Goal: Transaction & Acquisition: Purchase product/service

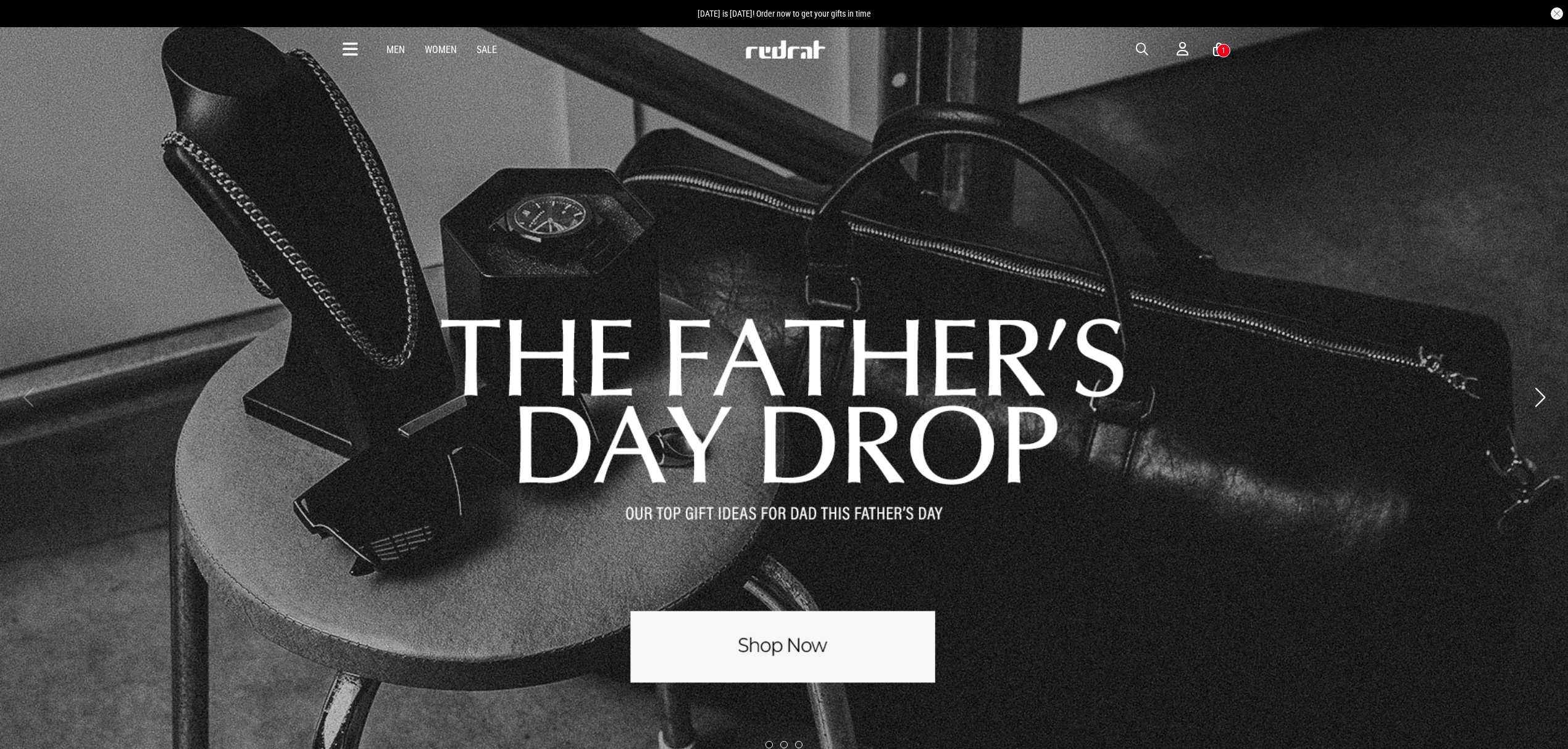
click at [1540, 390] on button "Next slide" at bounding box center [1540, 398] width 16 height 27
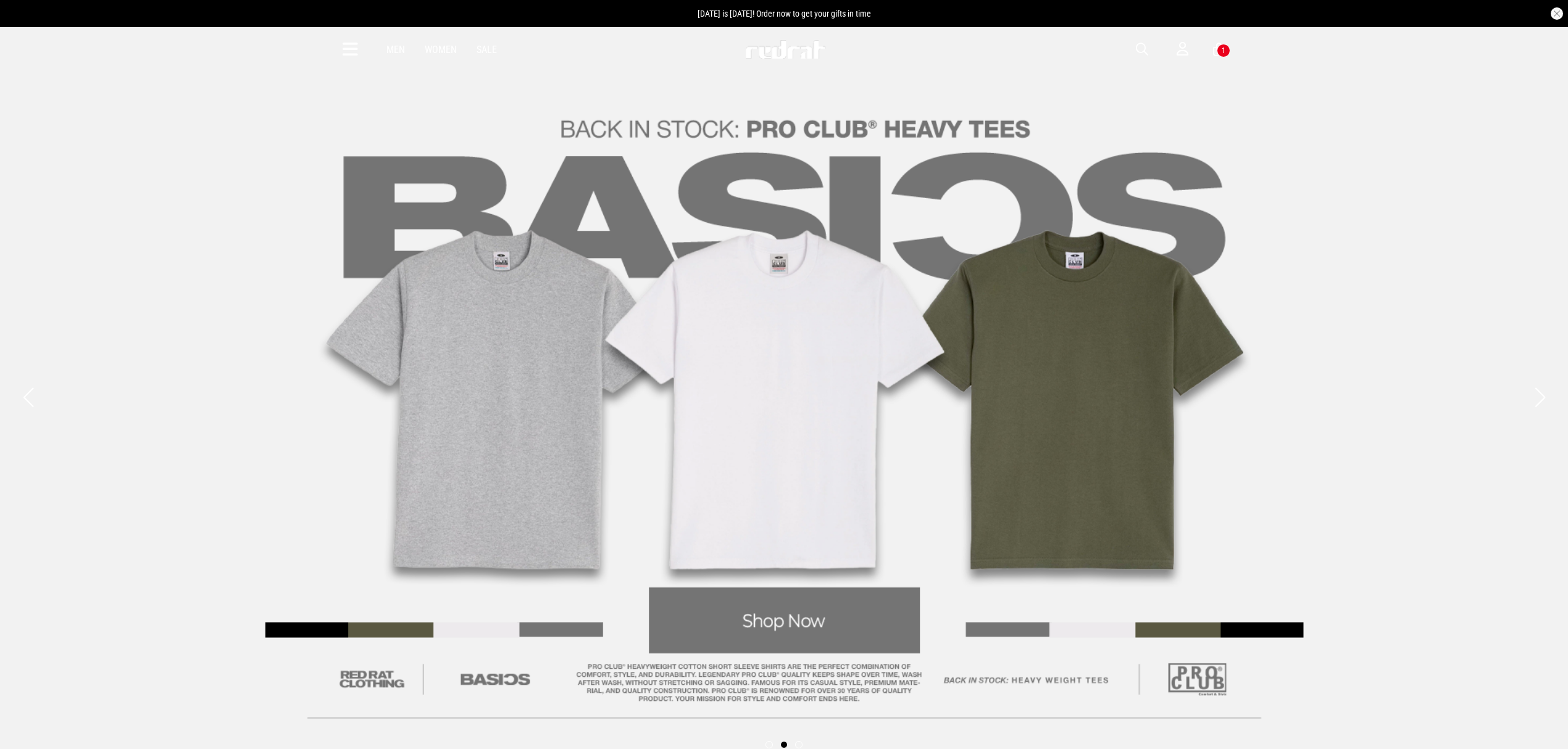
drag, startPoint x: 1540, startPoint y: 399, endPoint x: 1546, endPoint y: 444, distance: 45.4
click at [1545, 433] on div at bounding box center [784, 397] width 1568 height 744
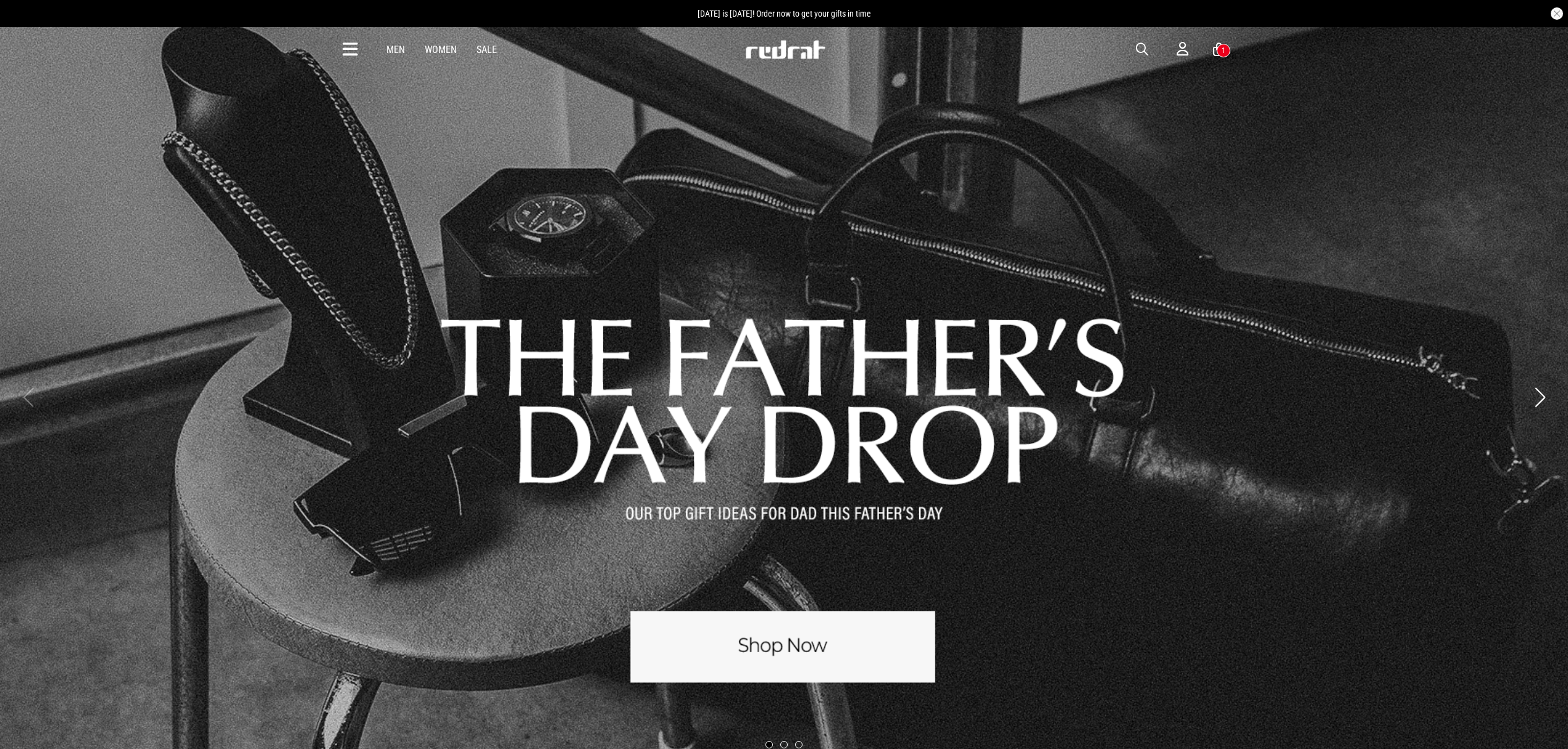
click at [1539, 396] on button "Next slide" at bounding box center [1540, 398] width 16 height 27
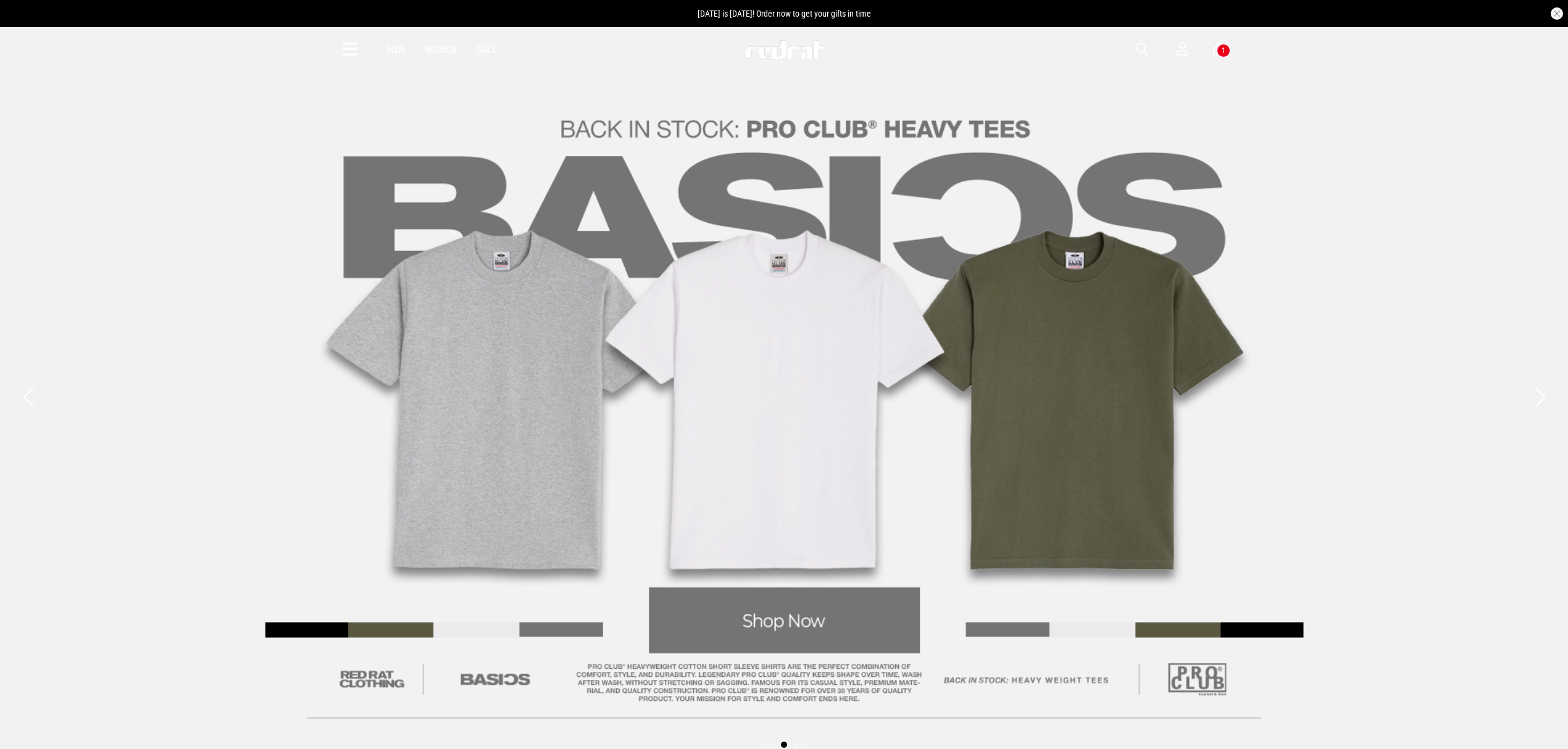
click at [1539, 396] on button "Next slide" at bounding box center [1540, 398] width 16 height 27
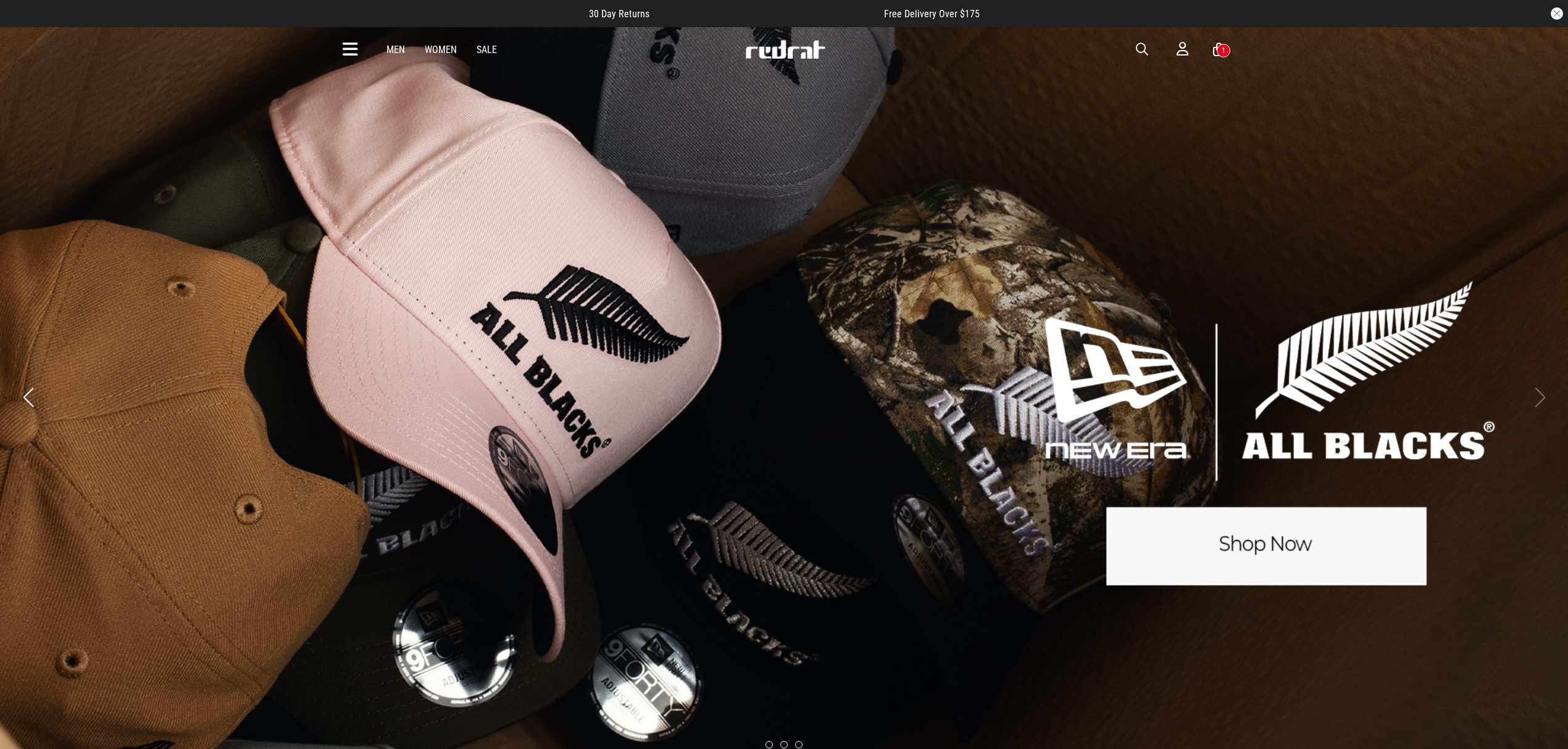
click at [32, 396] on button "Previous slide" at bounding box center [28, 398] width 16 height 27
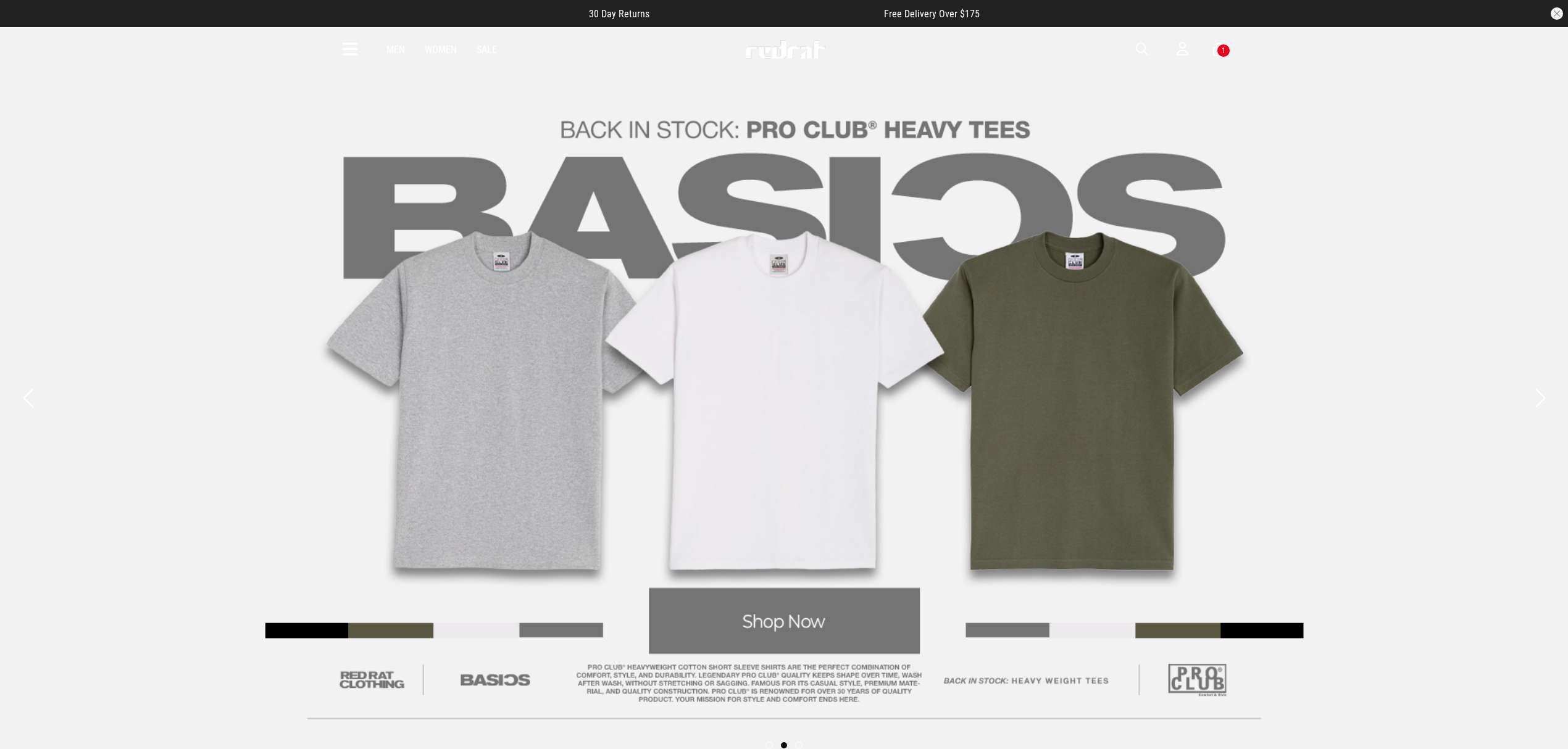
click at [930, 89] on link "2 / 3" at bounding box center [784, 398] width 1568 height 744
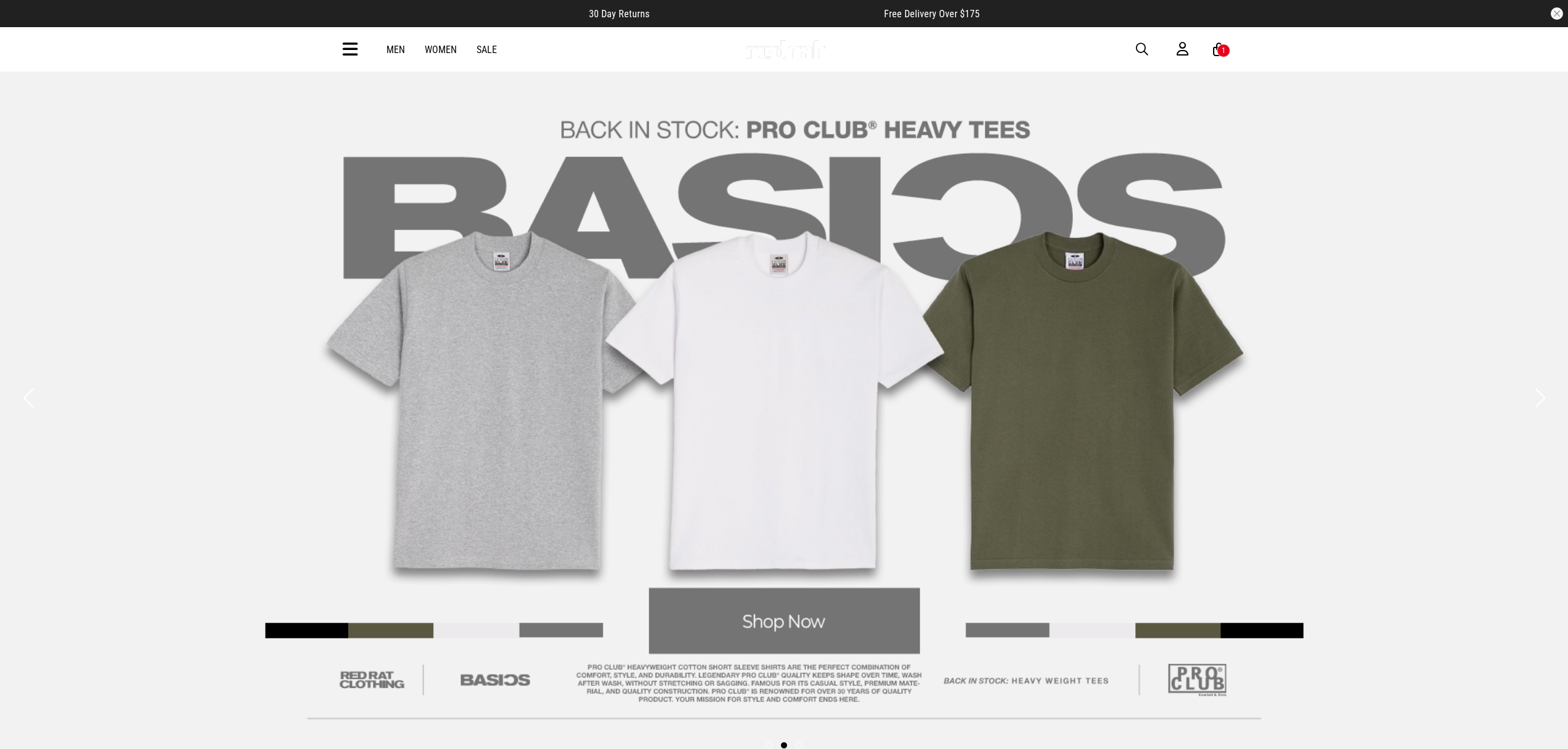
scroll to position [1371, 0]
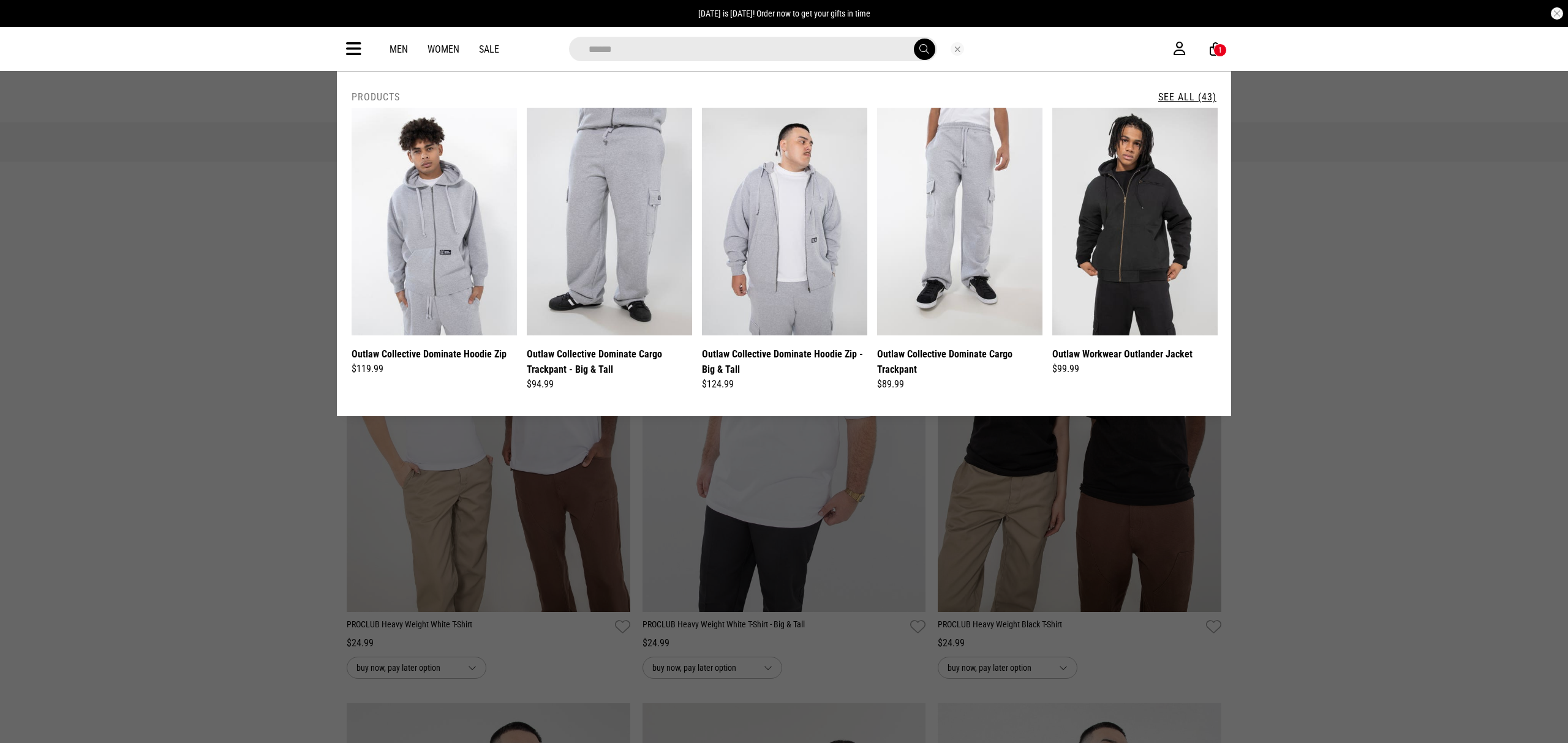
type input "******"
click at [914, 39] on button "submit" at bounding box center [925, 50] width 22 height 22
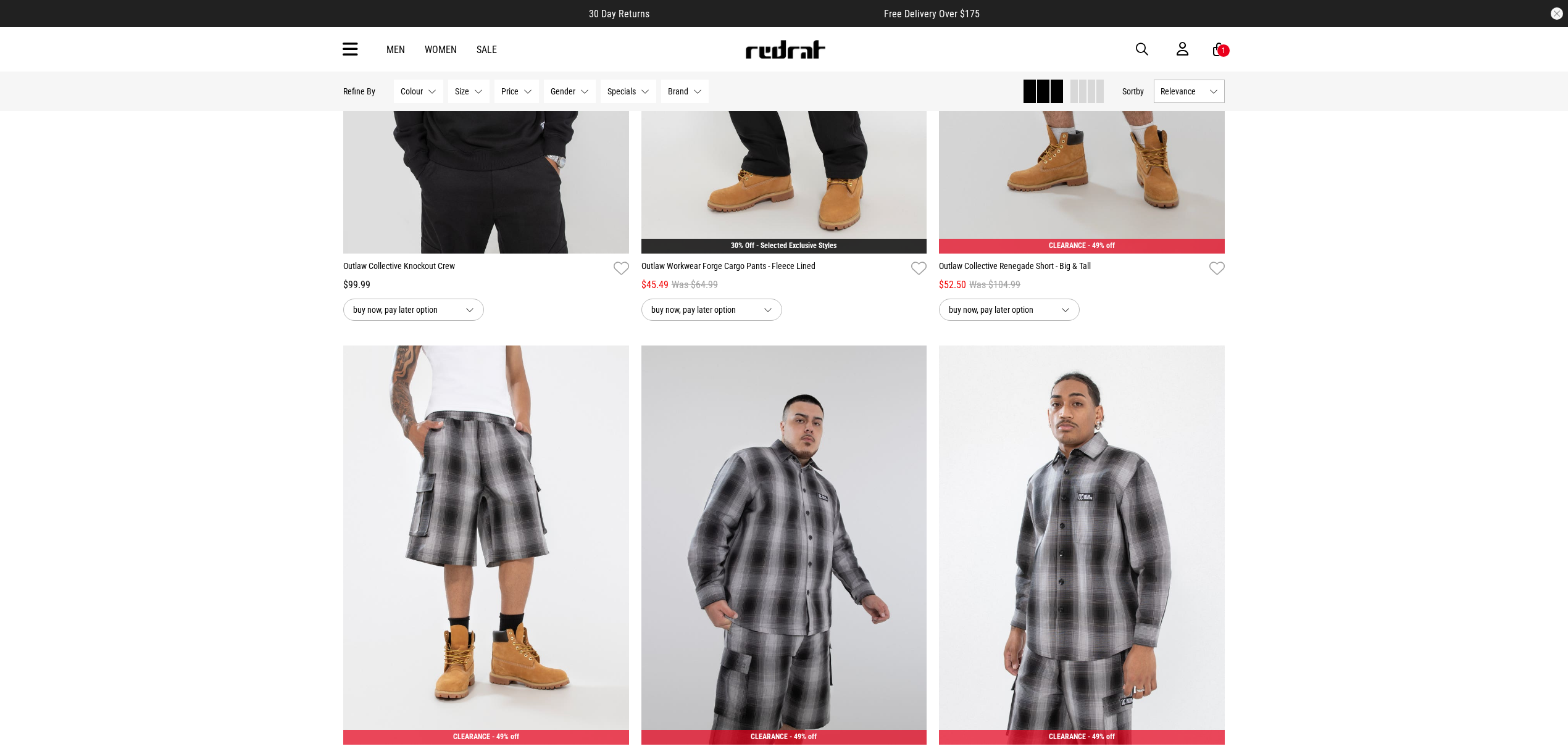
scroll to position [3565, 0]
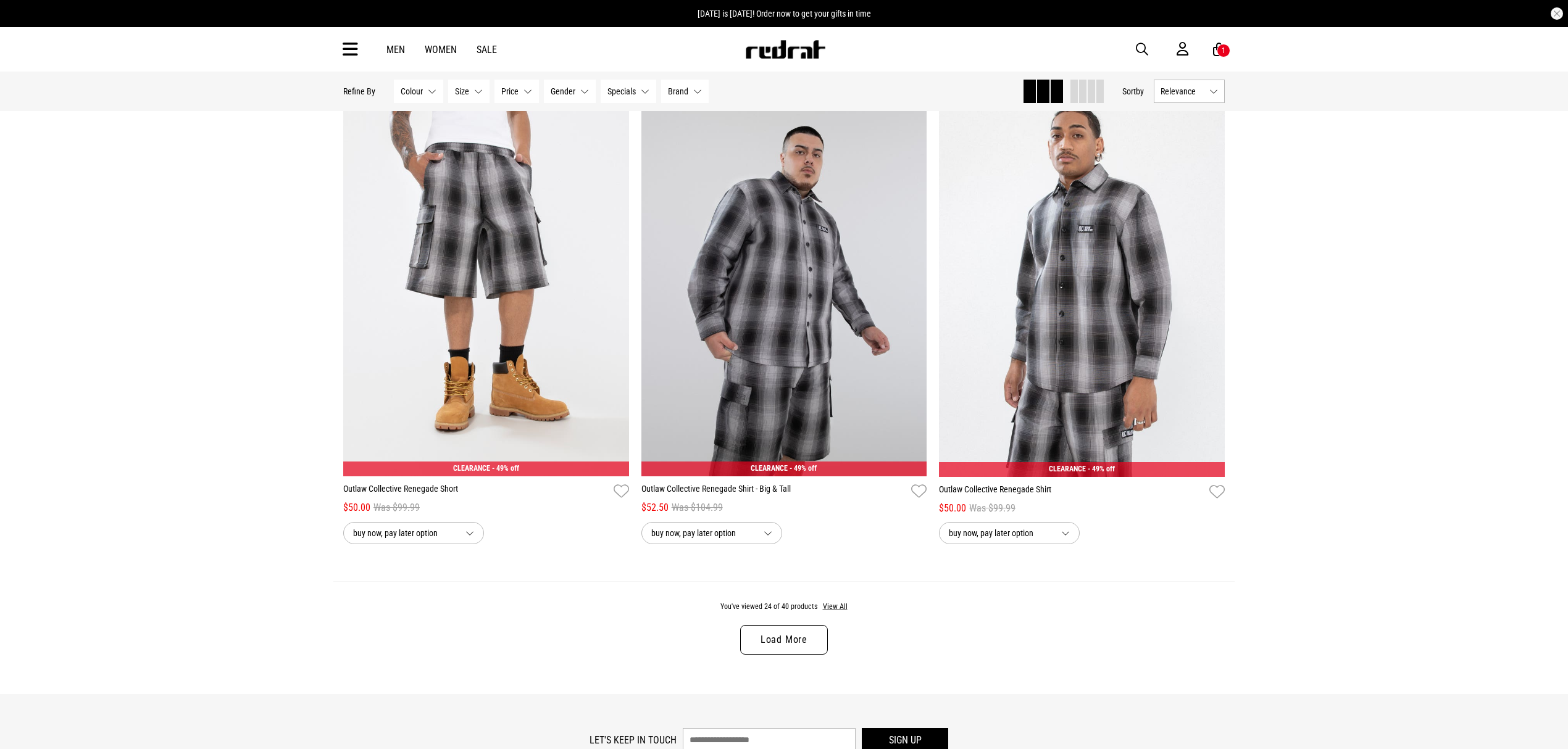
drag, startPoint x: 769, startPoint y: 657, endPoint x: 821, endPoint y: 602, distance: 75.7
click at [770, 654] on link "Load More" at bounding box center [784, 640] width 87 height 30
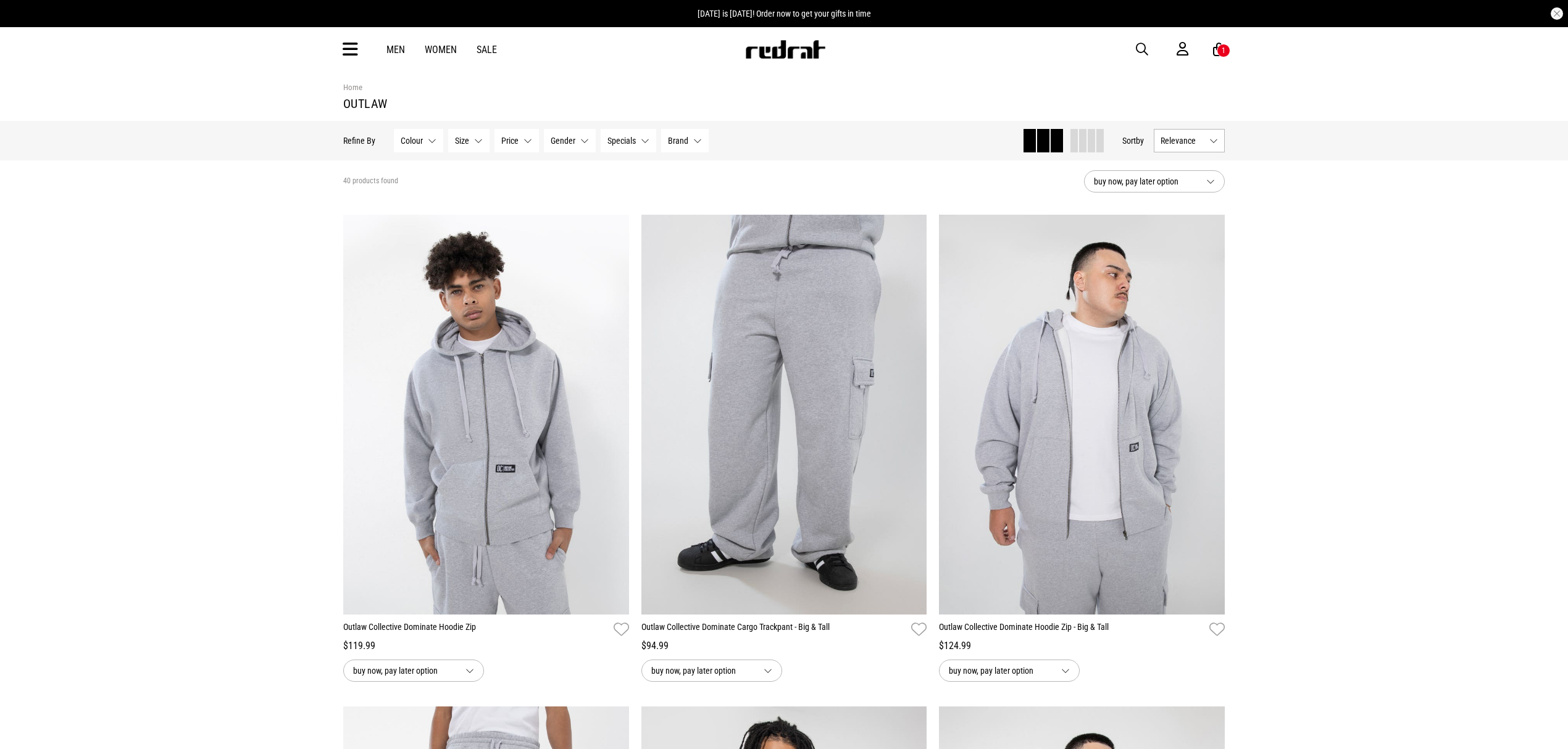
click at [1142, 51] on span "button" at bounding box center [1143, 49] width 13 height 15
click at [709, 52] on input "search" at bounding box center [753, 49] width 372 height 25
click at [718, 55] on input "search" at bounding box center [753, 49] width 372 height 25
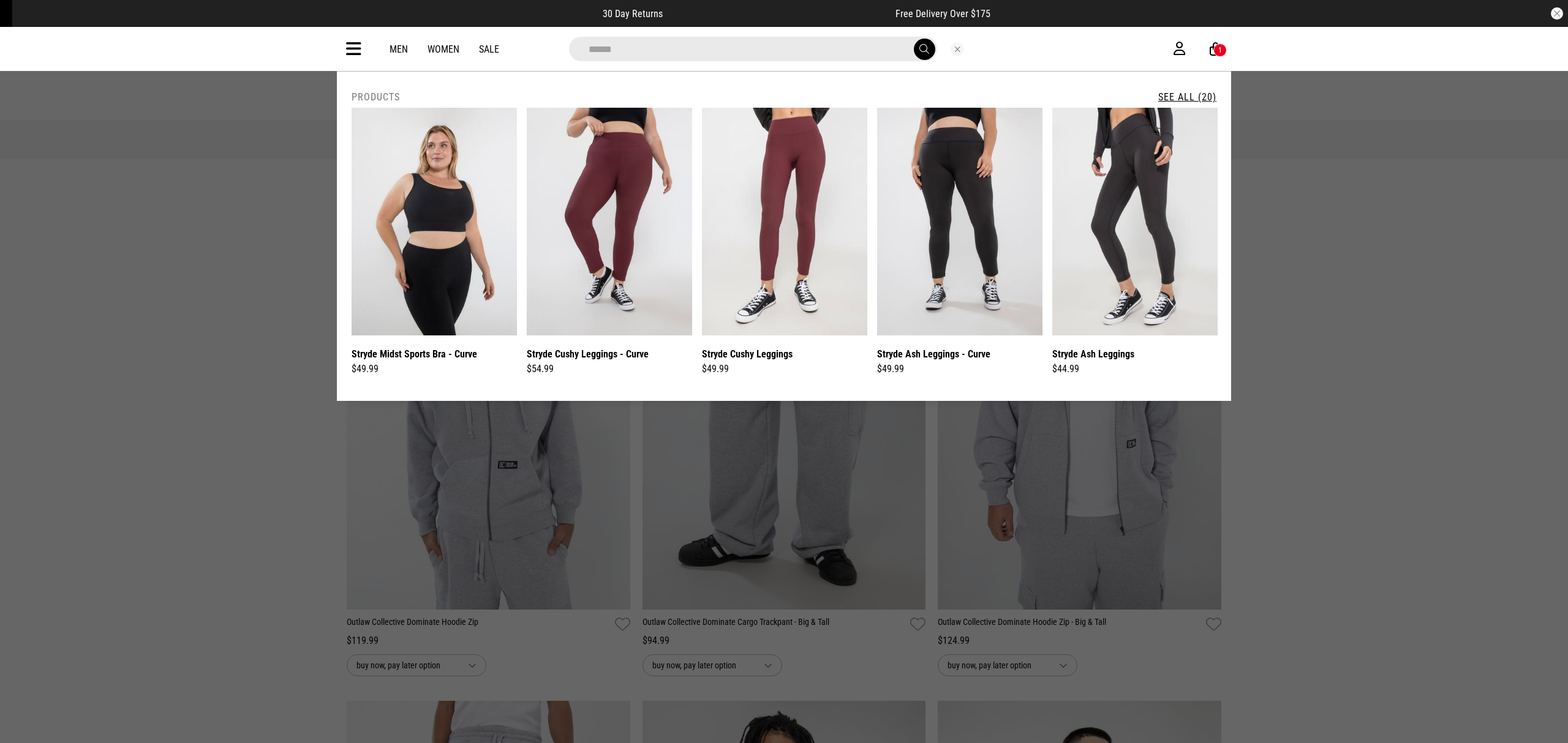
type input "******"
click at [914, 39] on button "submit" at bounding box center [925, 50] width 22 height 22
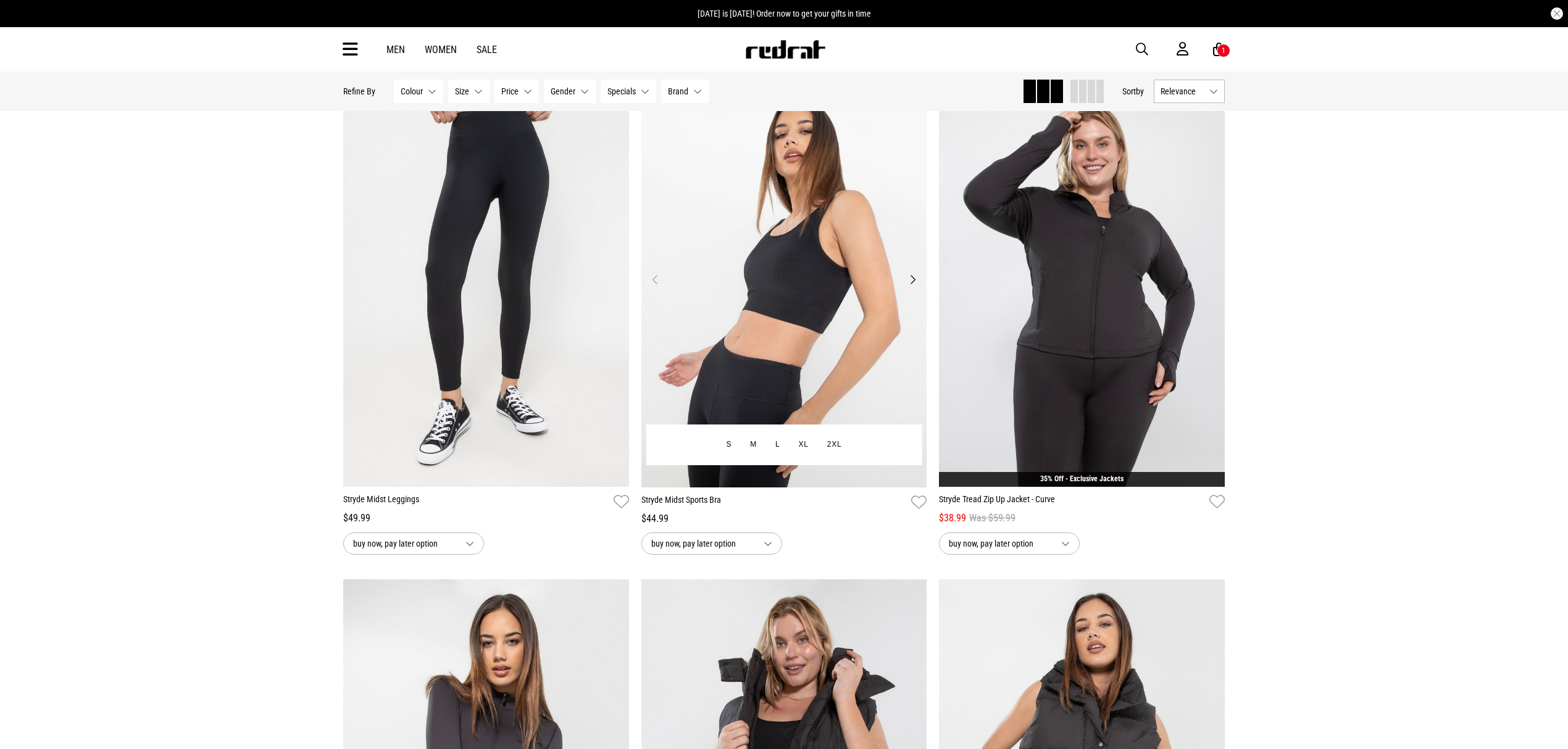
click at [914, 285] on button "Next" at bounding box center [912, 279] width 15 height 15
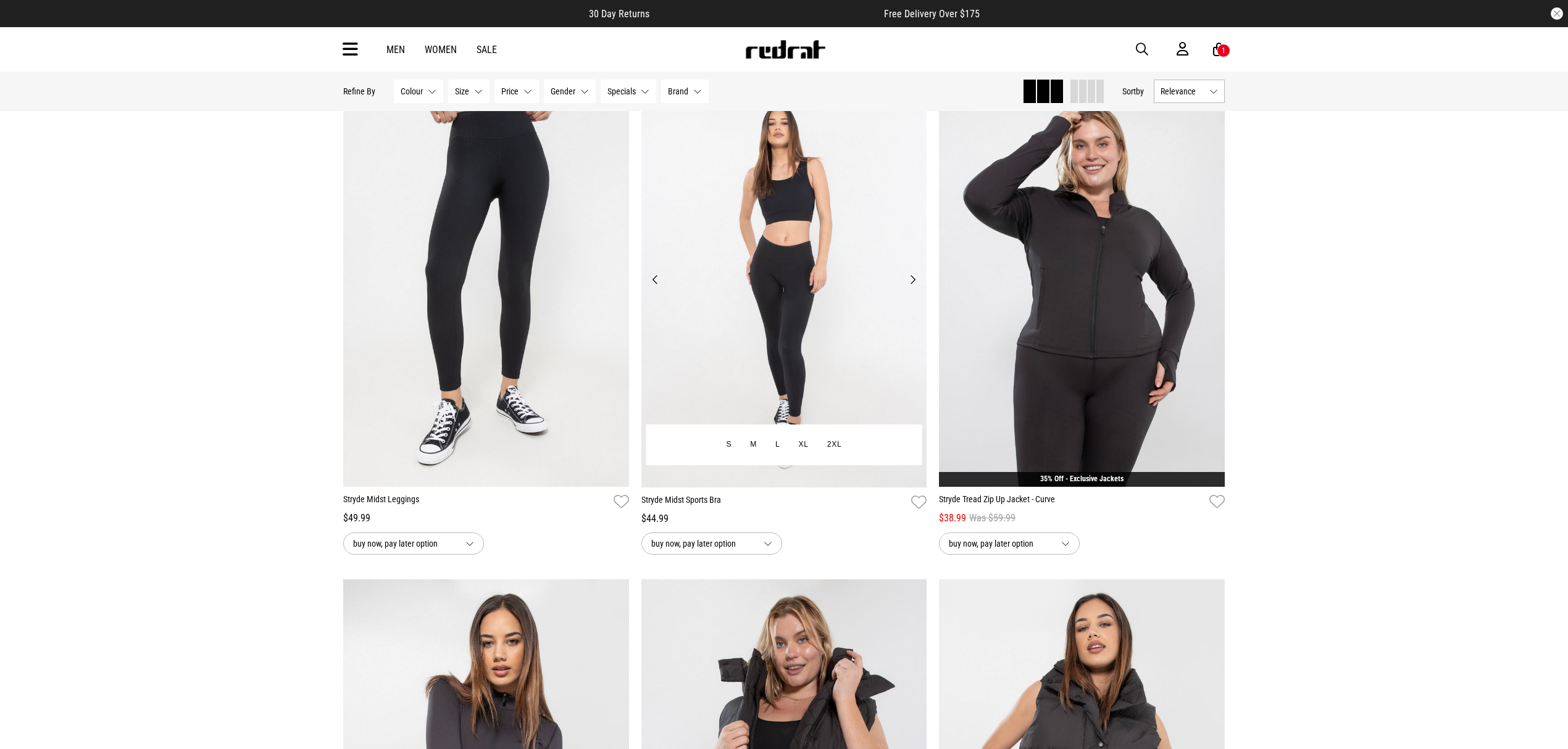
click at [914, 285] on button "Next" at bounding box center [912, 279] width 15 height 15
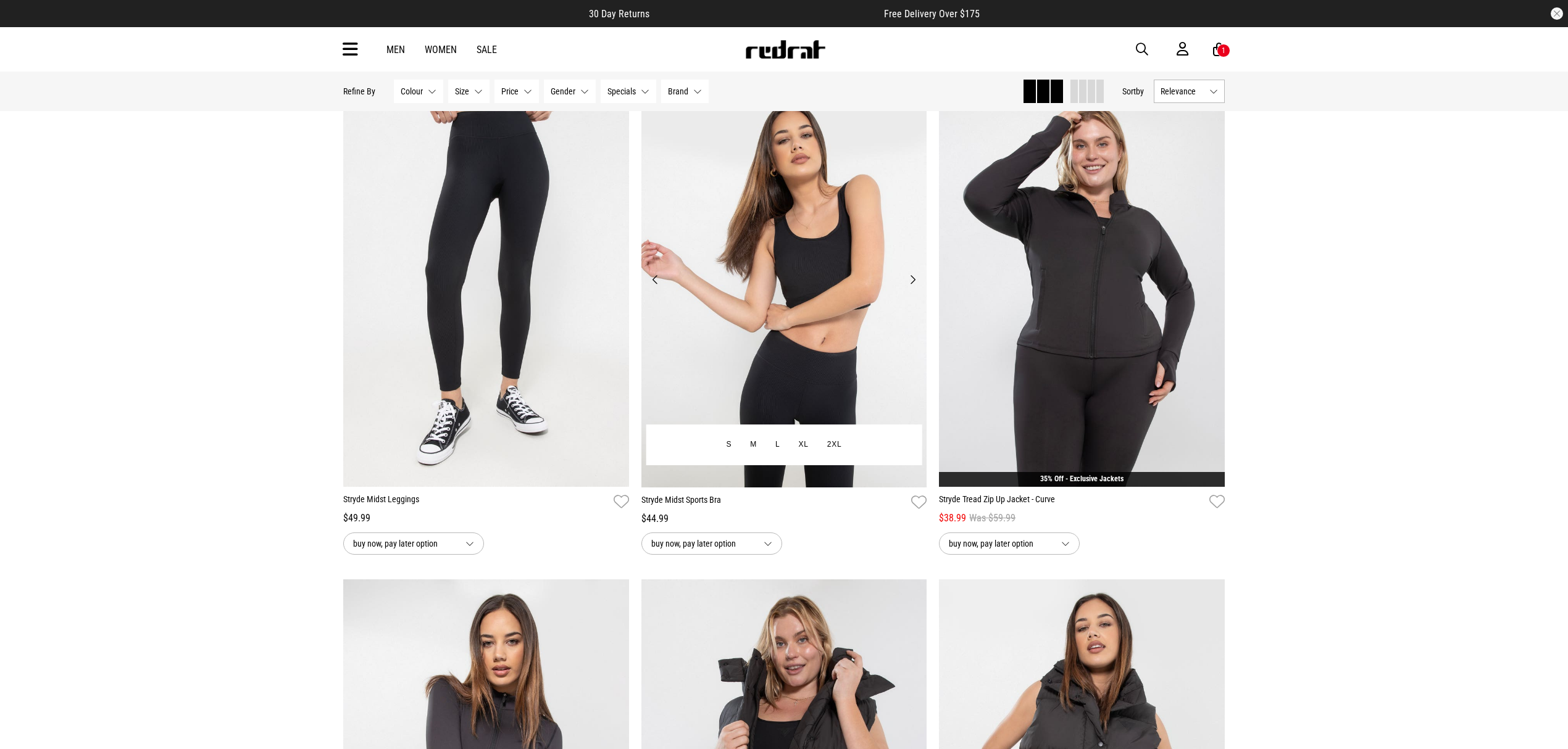
click at [914, 285] on button "Next" at bounding box center [912, 279] width 15 height 15
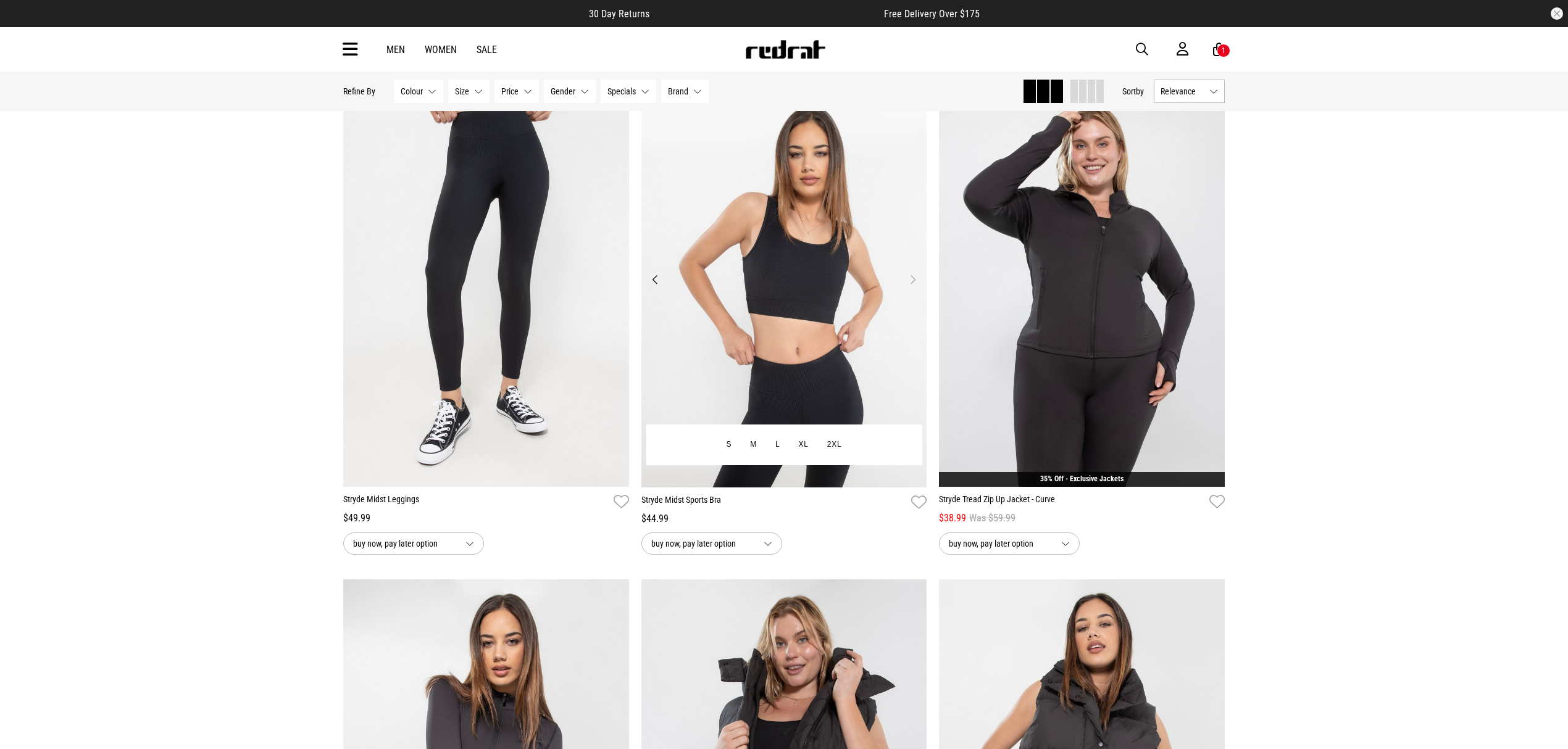
click at [916, 284] on button "Next" at bounding box center [912, 279] width 15 height 15
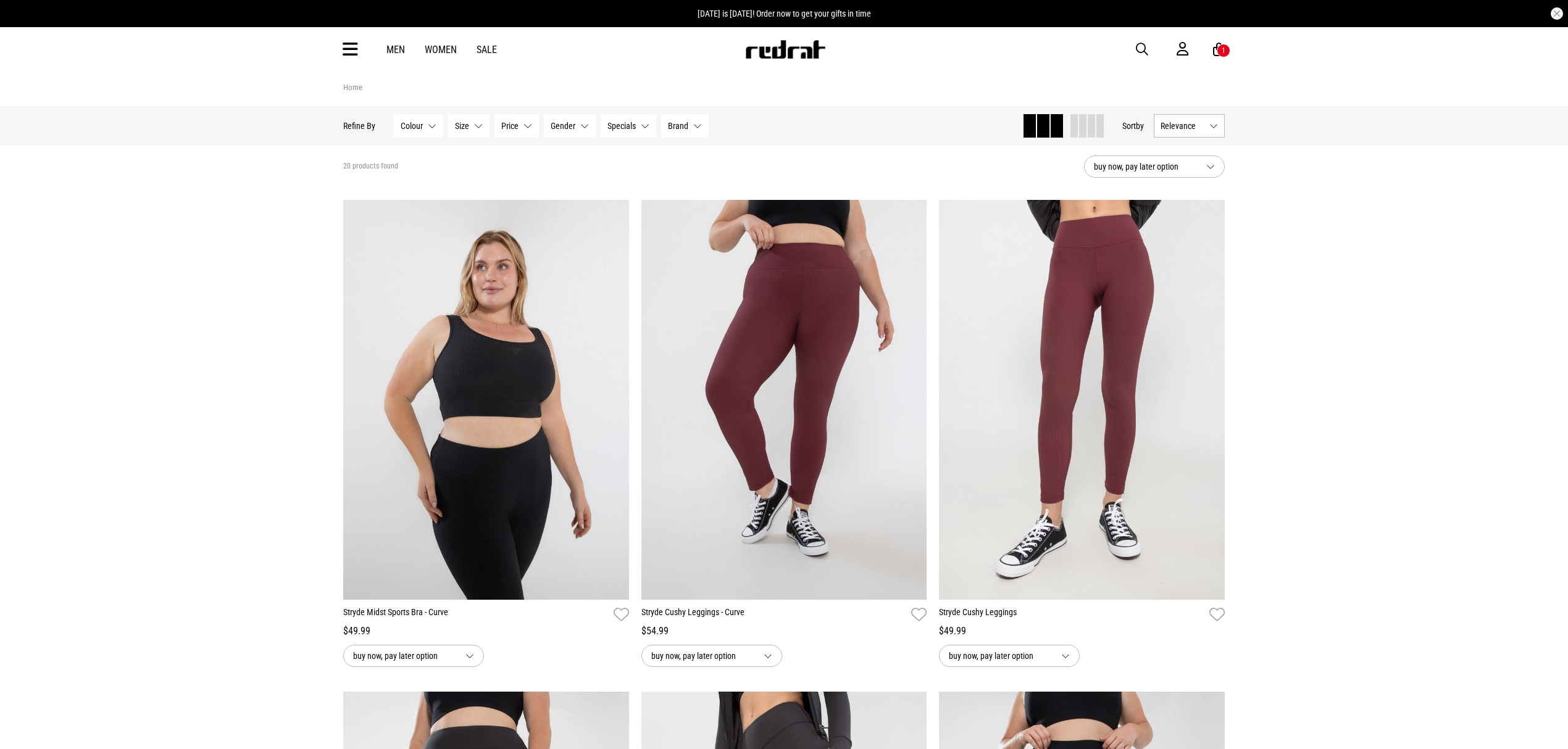
click at [1142, 53] on span "button" at bounding box center [1143, 49] width 13 height 15
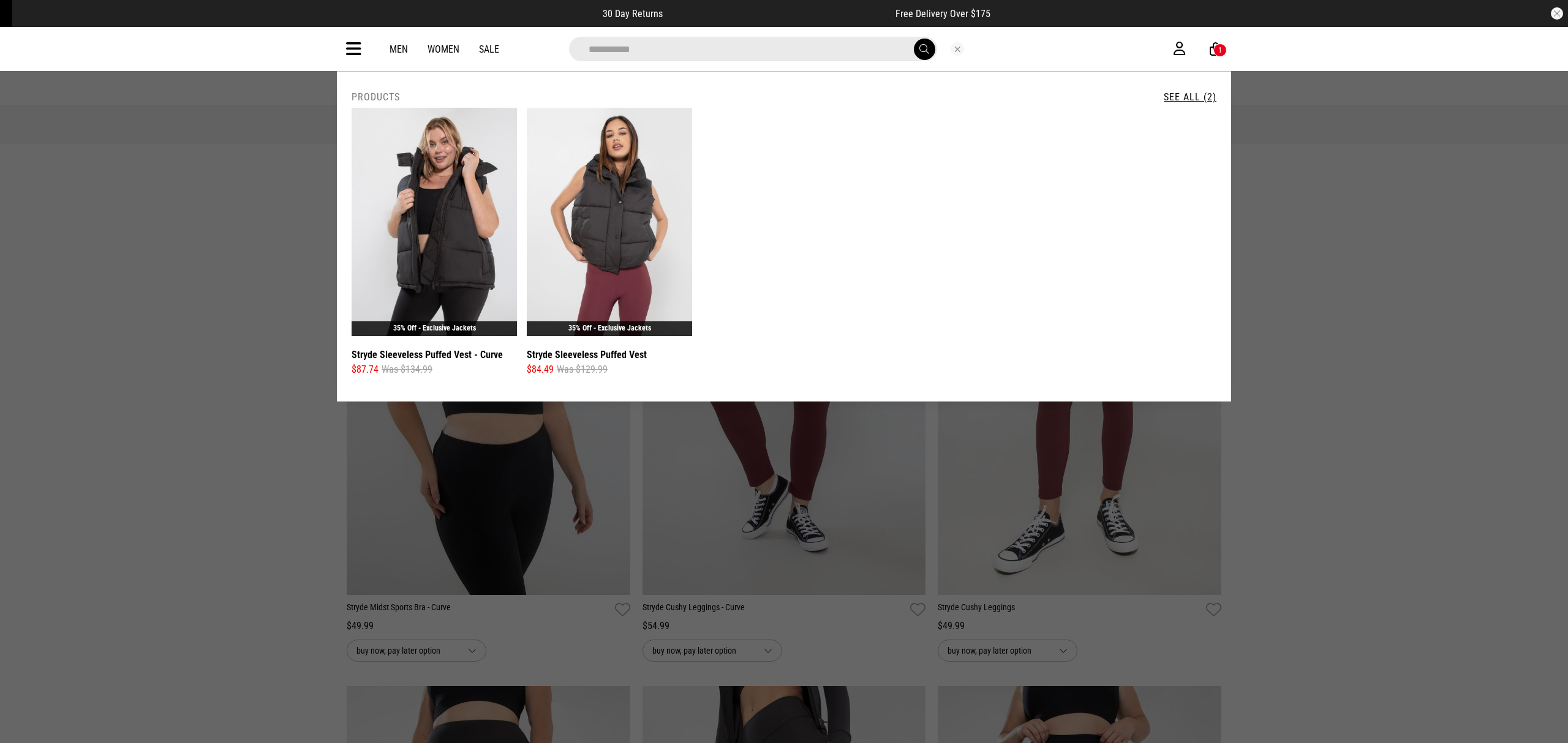
type input "**********"
click at [914, 39] on button "submit" at bounding box center [925, 50] width 22 height 22
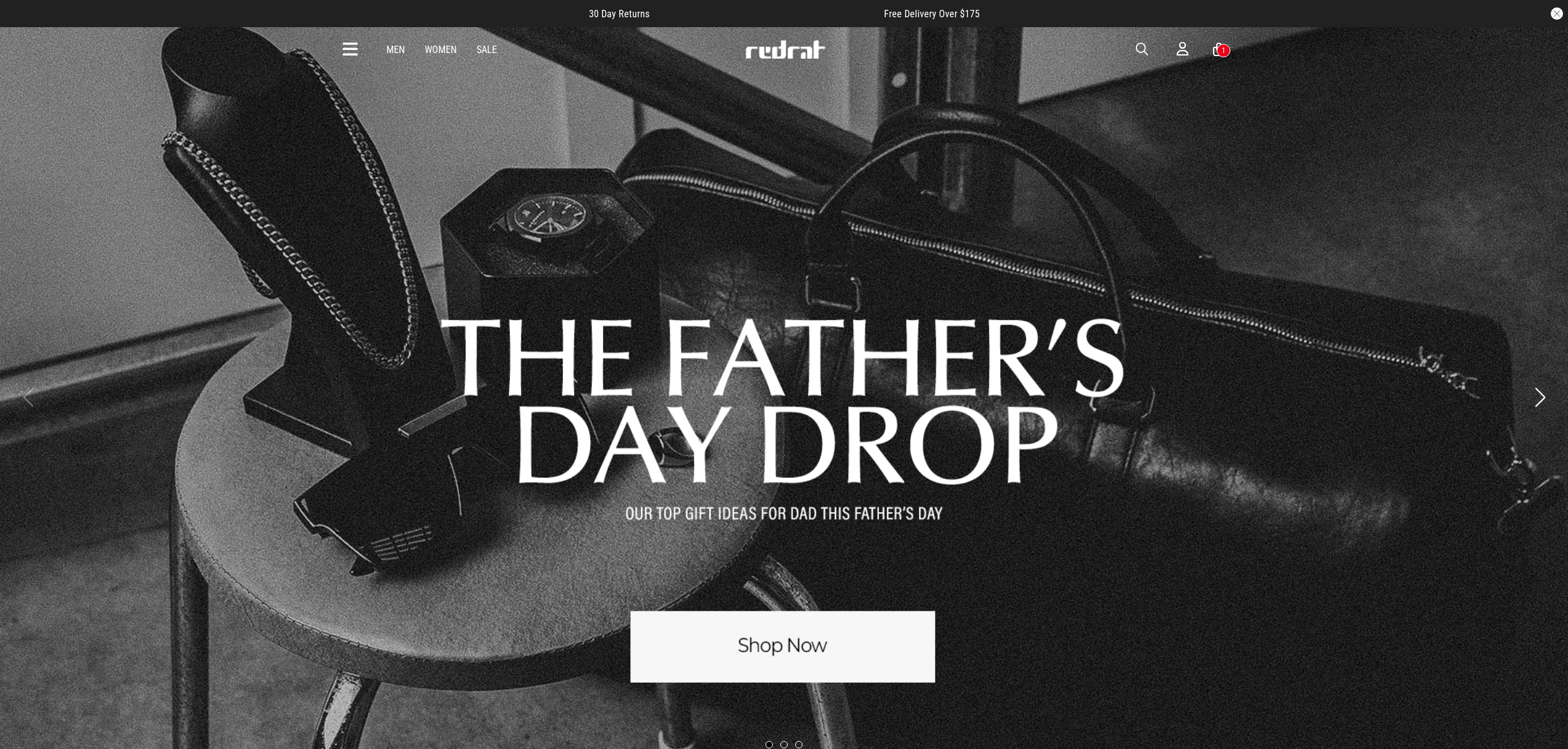
click at [343, 43] on icon at bounding box center [350, 49] width 15 height 20
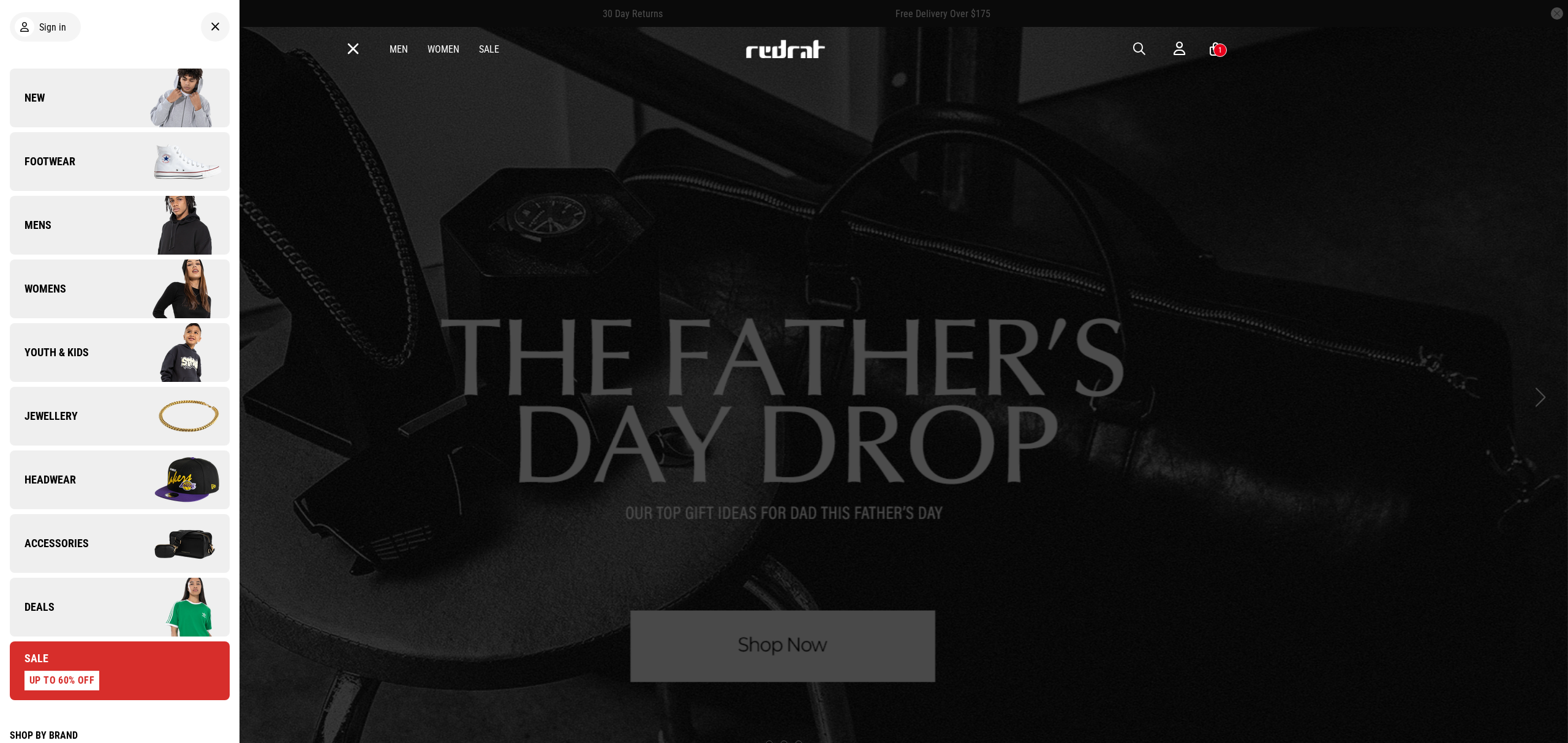
click at [28, 106] on link "New" at bounding box center [119, 98] width 219 height 59
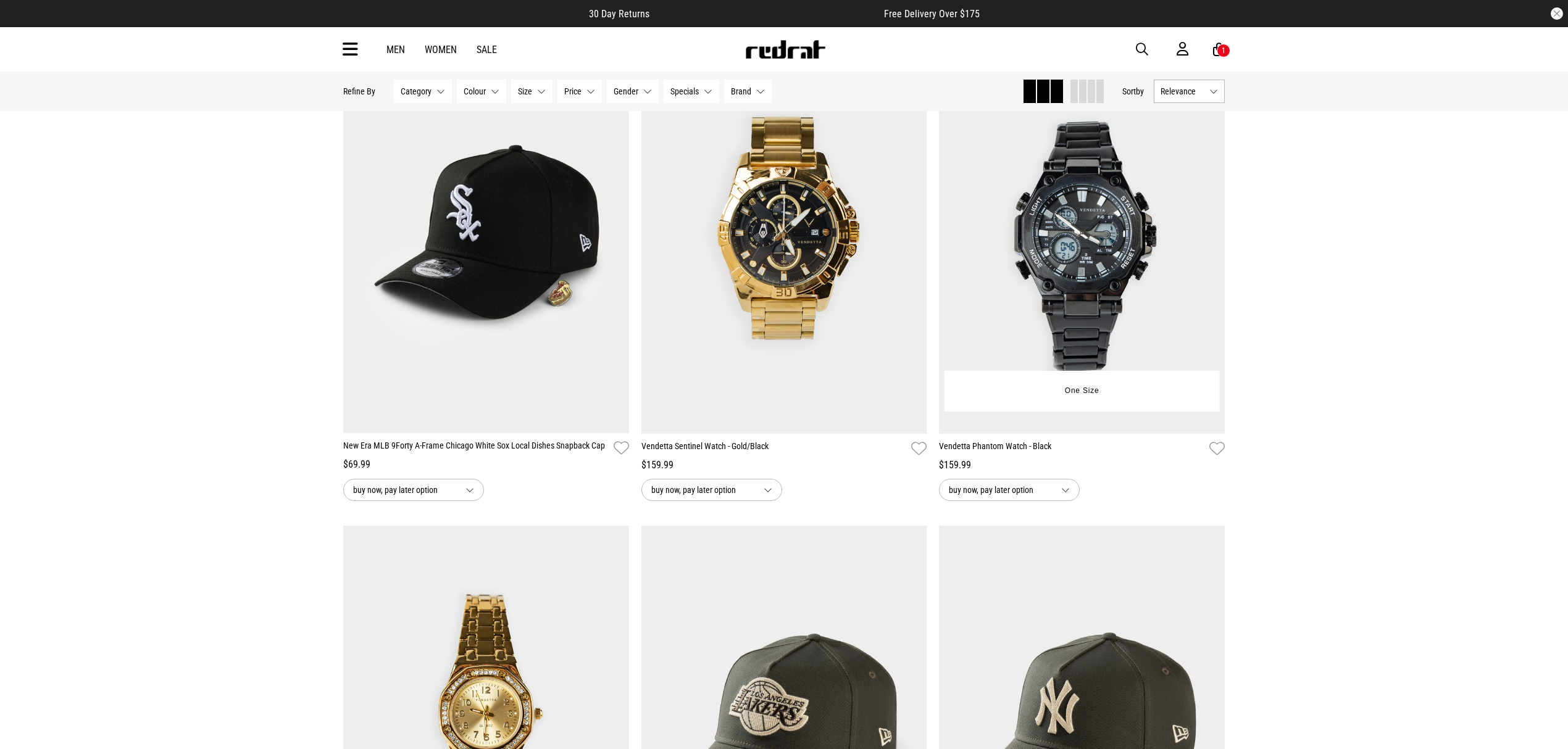
scroll to position [1645, 0]
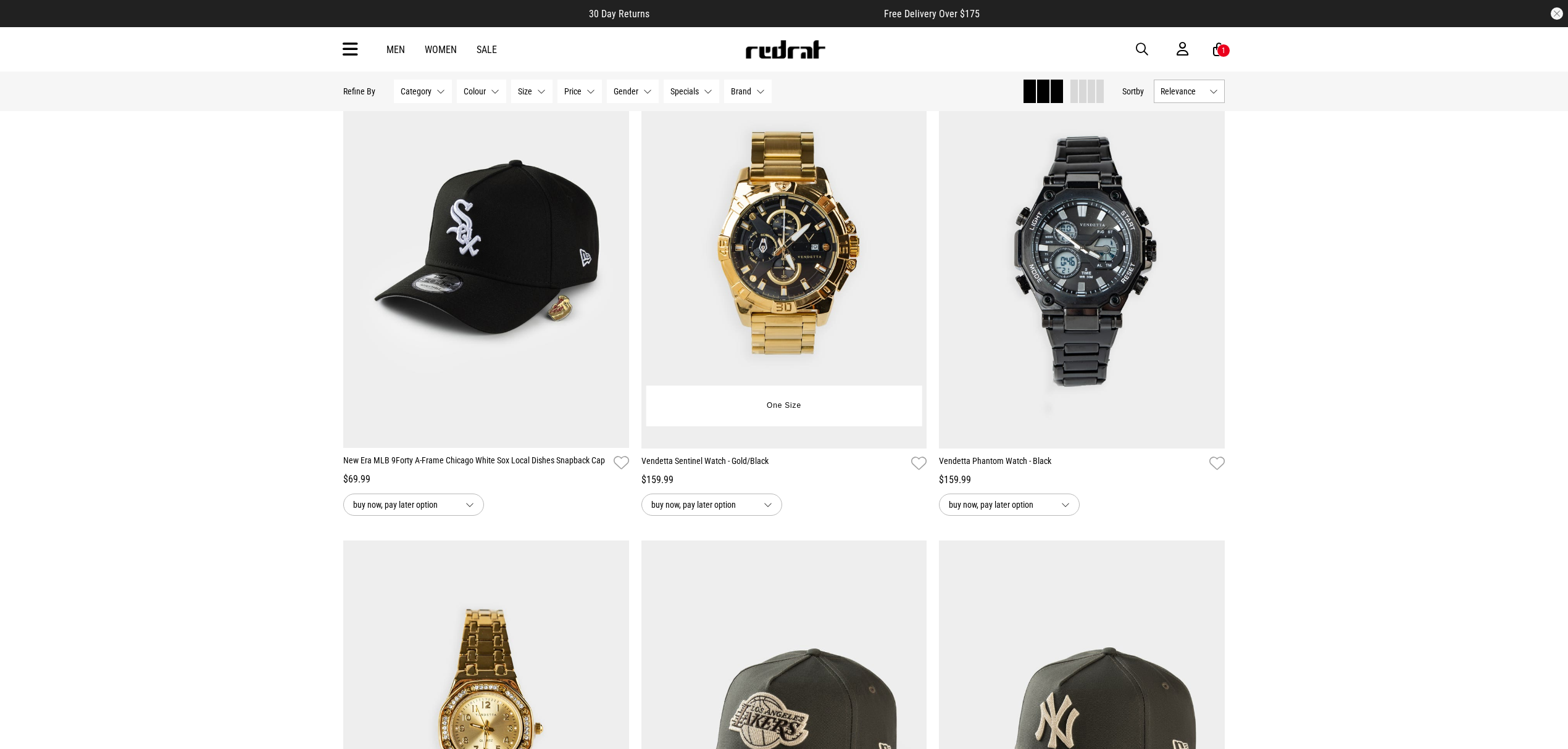
click at [833, 287] on img at bounding box center [785, 248] width 286 height 400
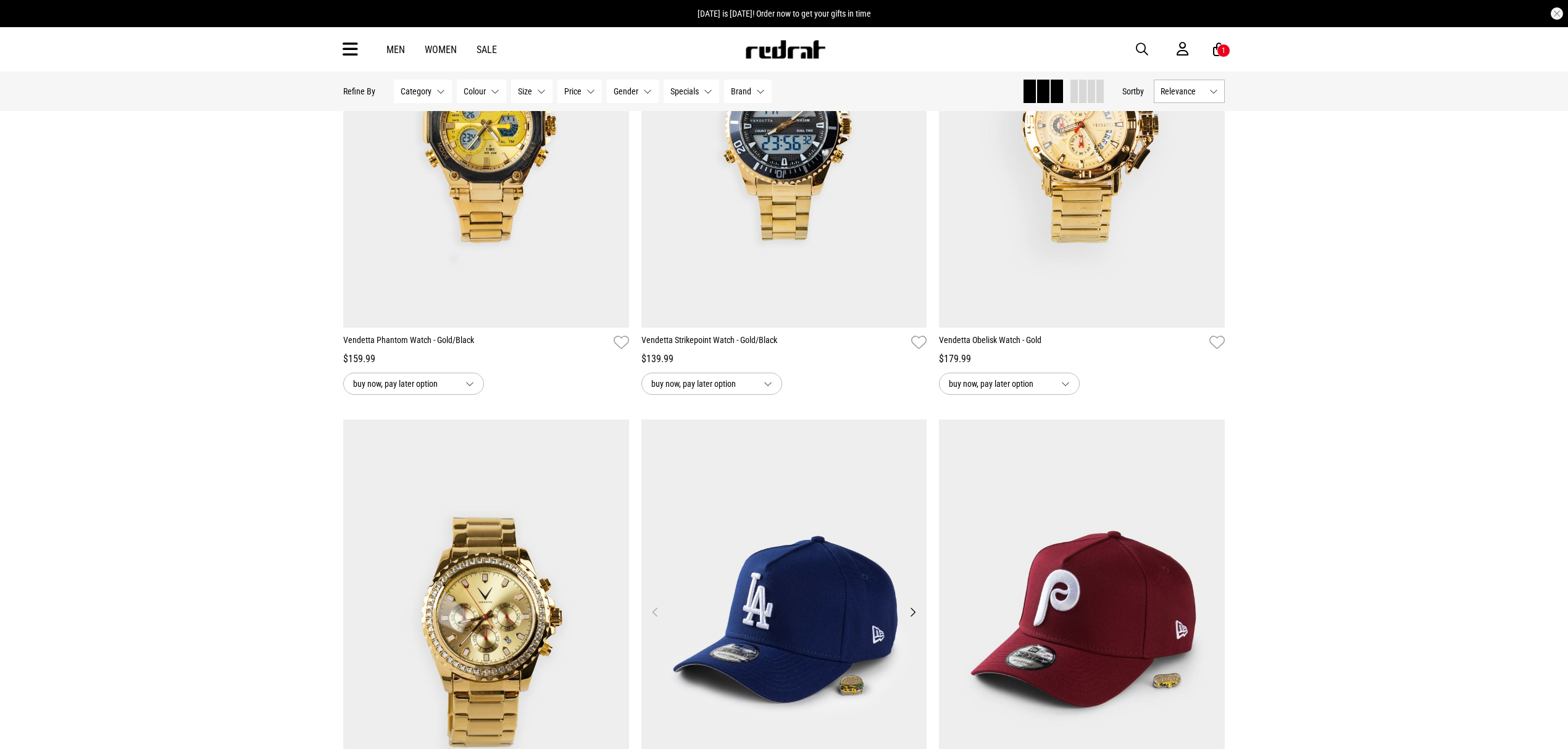
scroll to position [274, 0]
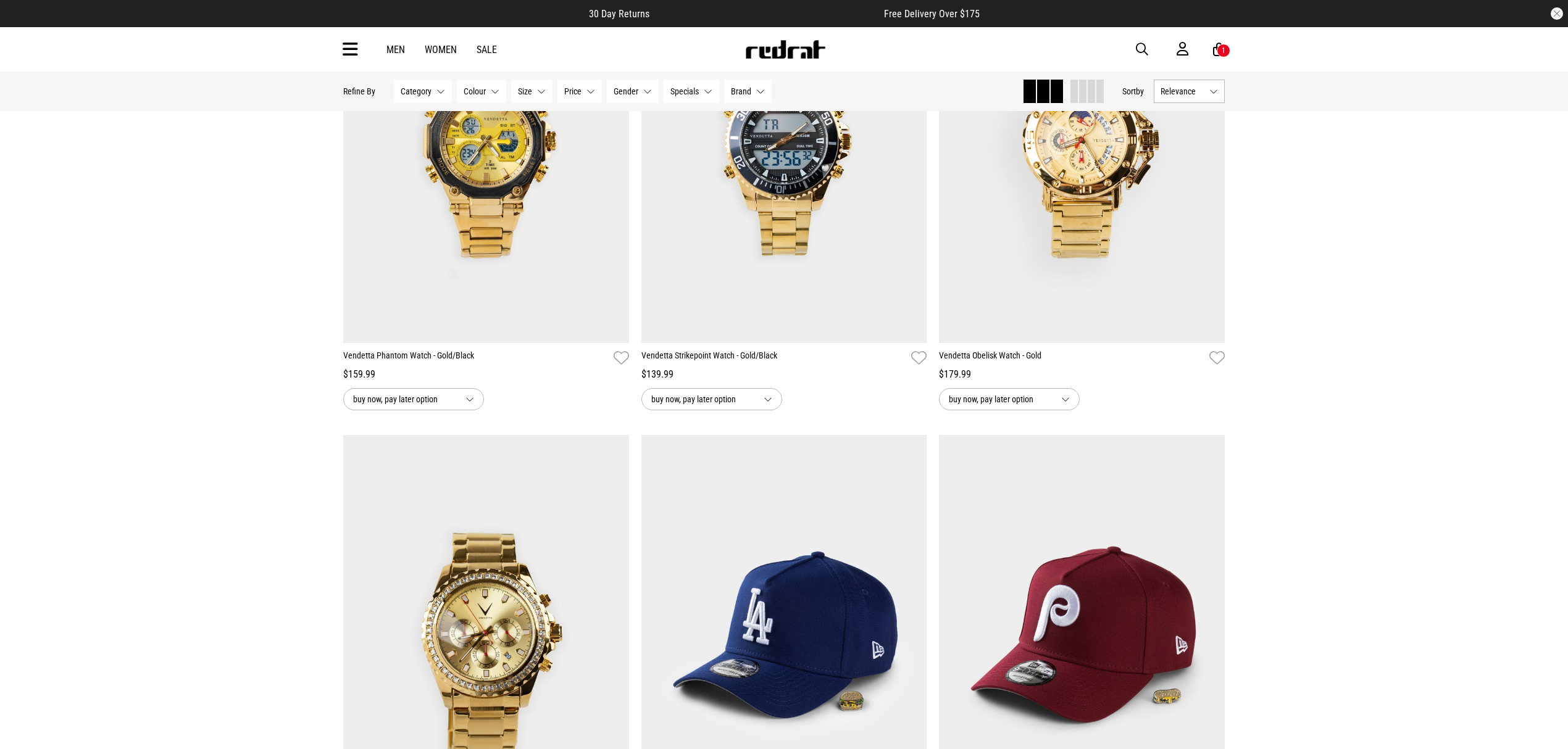
click at [492, 643] on img at bounding box center [486, 634] width 286 height 400
